Goal: Information Seeking & Learning: Learn about a topic

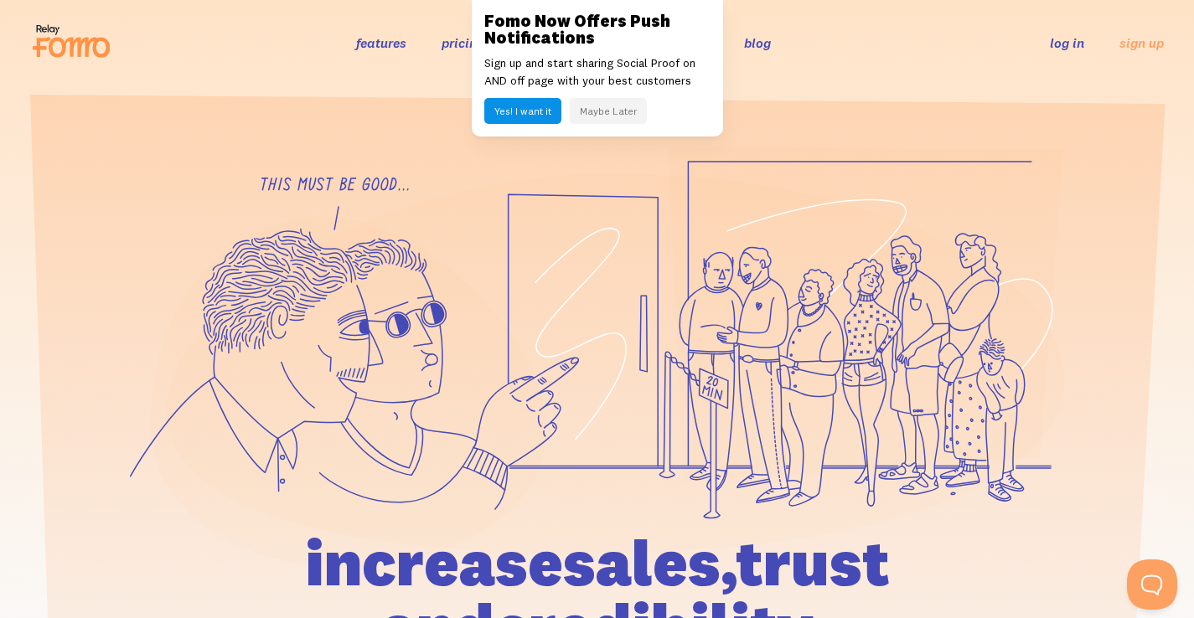
click at [589, 108] on button "Maybe Later" at bounding box center [608, 111] width 77 height 26
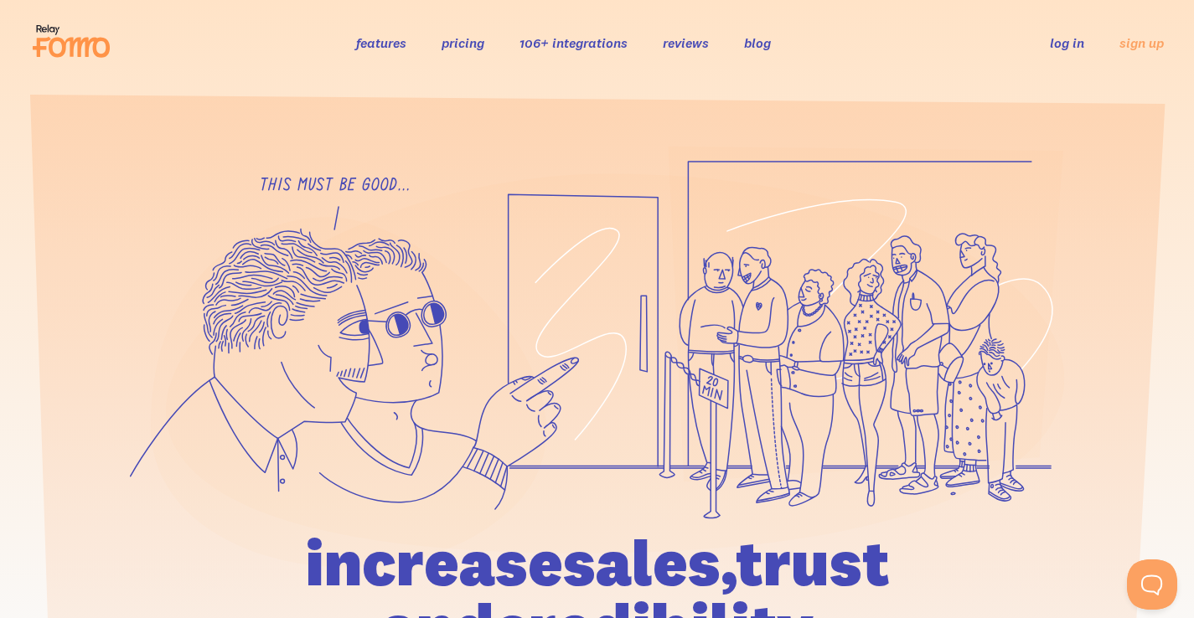
click at [453, 45] on link "pricing" at bounding box center [463, 42] width 43 height 17
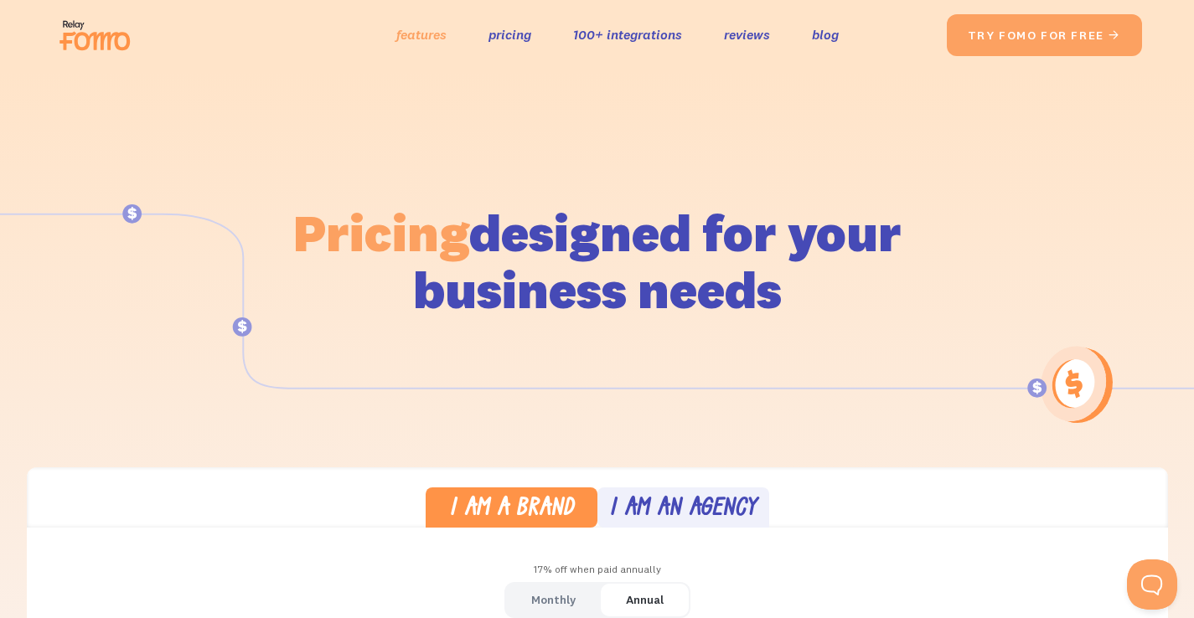
click at [413, 33] on link "features" at bounding box center [421, 35] width 50 height 24
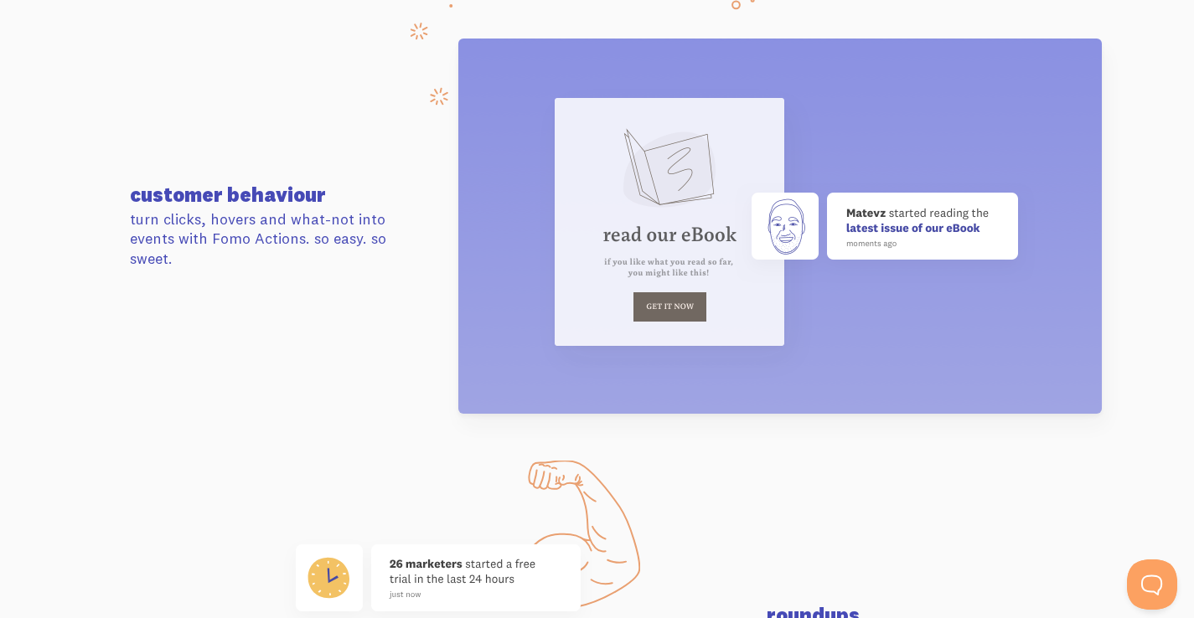
scroll to position [6430, 0]
